Goal: Task Accomplishment & Management: Manage account settings

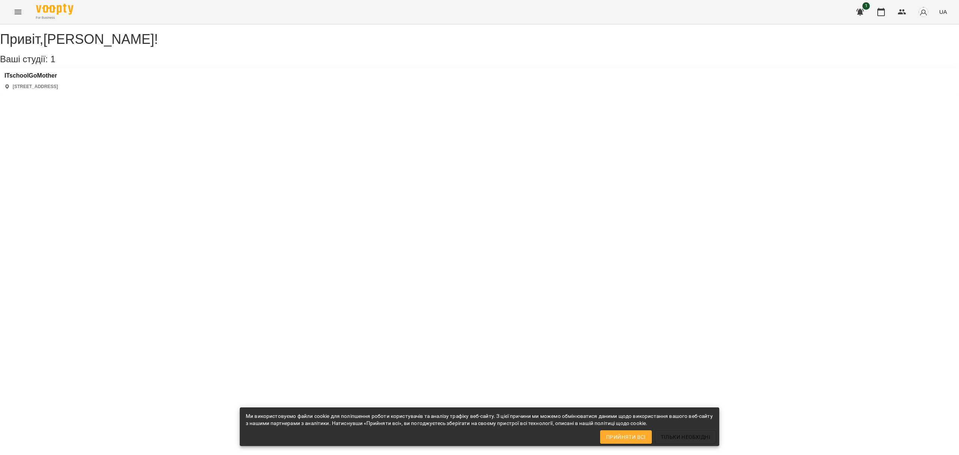
click at [28, 77] on div "ITschoolGoMother [STREET_ADDRESS]" at bounding box center [479, 81] width 959 height 27
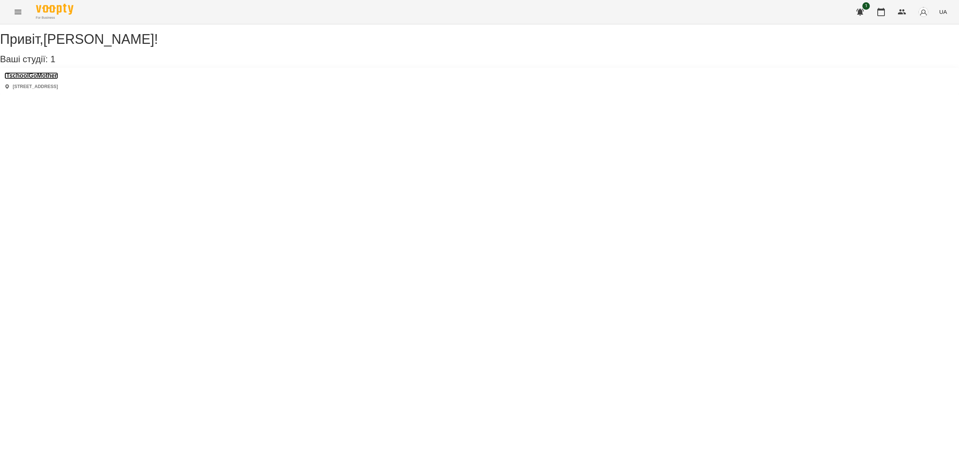
click at [28, 79] on h3 "ITschoolGoMother" at bounding box center [31, 75] width 54 height 7
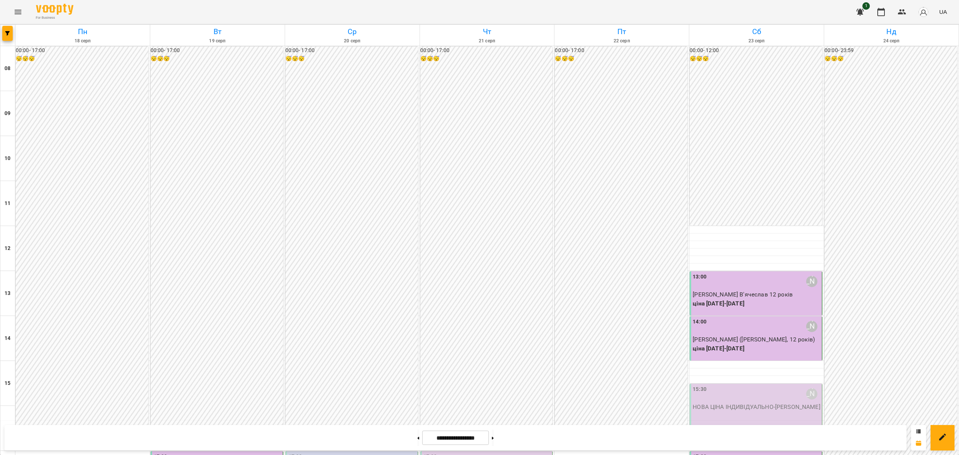
scroll to position [249, 0]
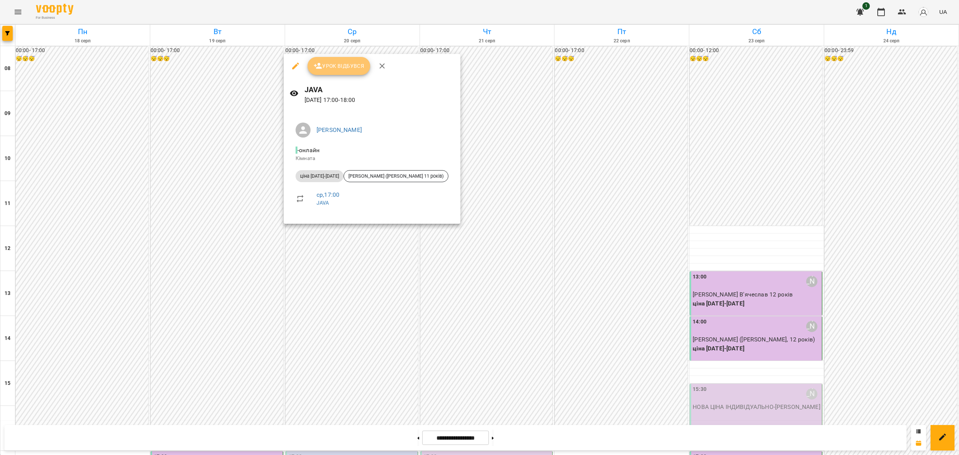
click at [312, 69] on button "Урок відбувся" at bounding box center [339, 66] width 63 height 18
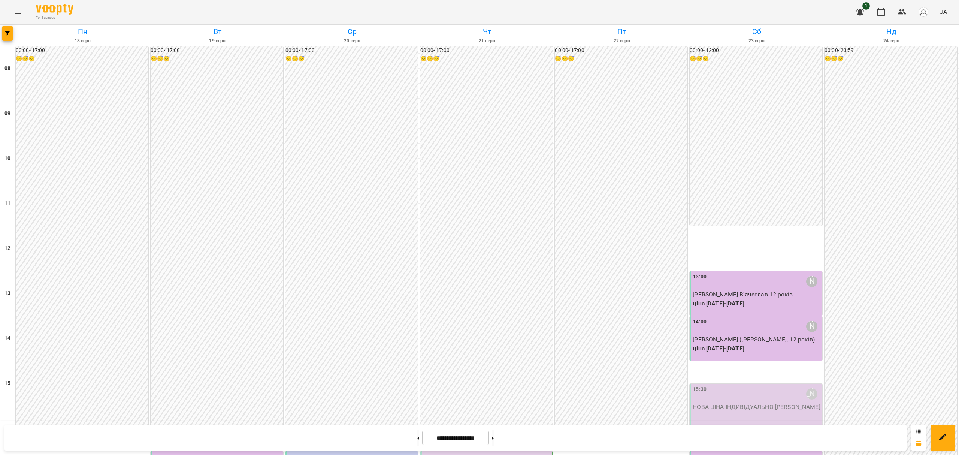
scroll to position [300, 0]
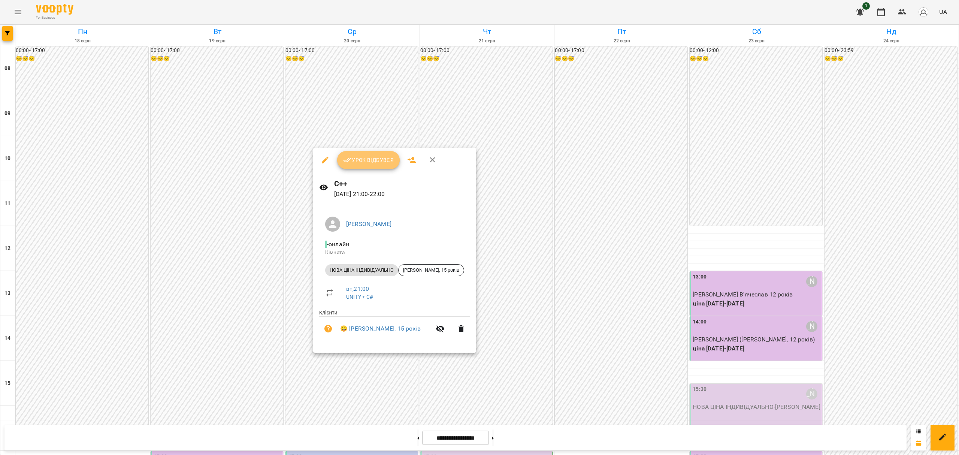
click at [377, 163] on span "Урок відбувся" at bounding box center [368, 159] width 51 height 9
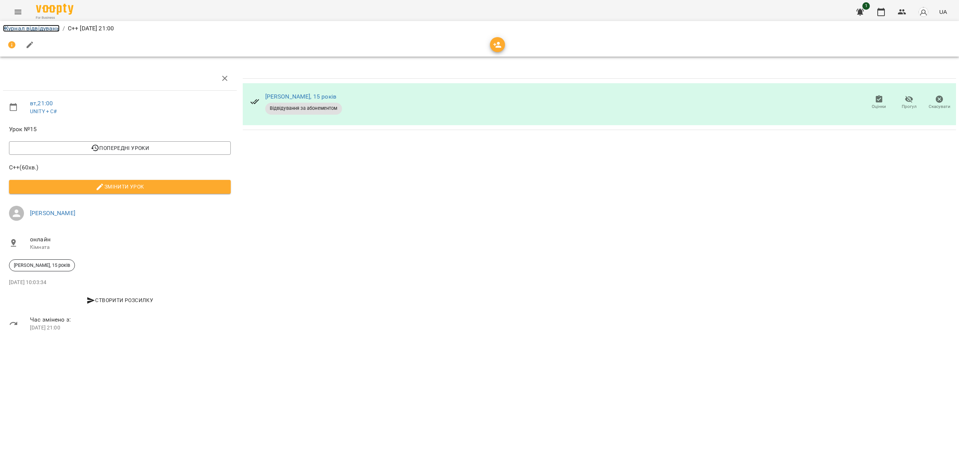
click at [37, 28] on link "Журнал відвідувань" at bounding box center [31, 28] width 57 height 7
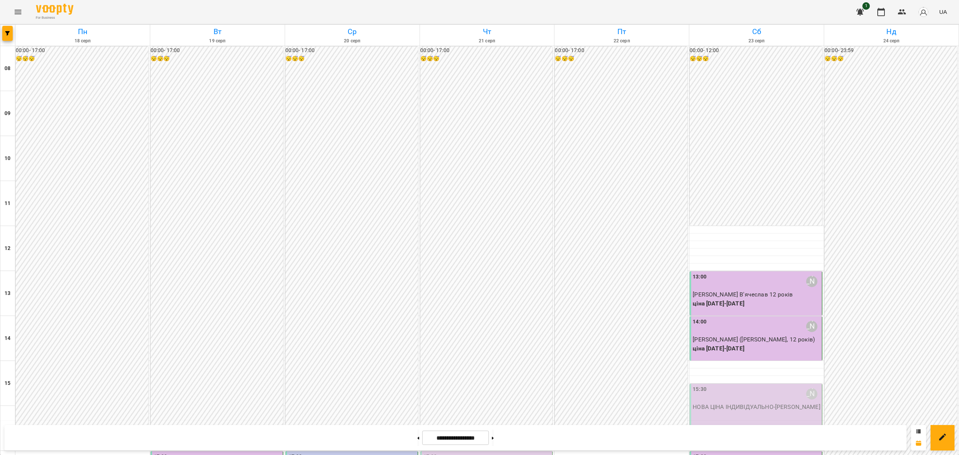
scroll to position [344, 0]
click at [329, 245] on div at bounding box center [479, 227] width 959 height 455
